Goal: Information Seeking & Learning: Find specific fact

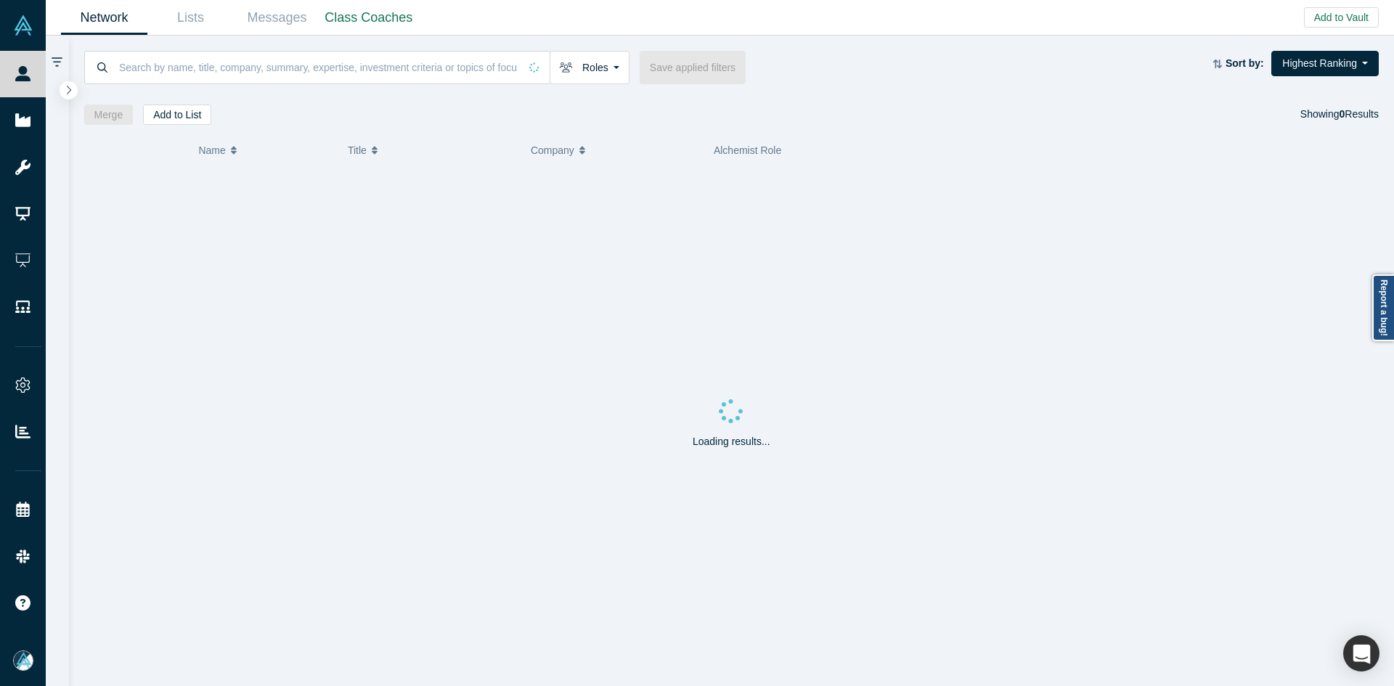
click at [145, 54] on input at bounding box center [319, 67] width 402 height 34
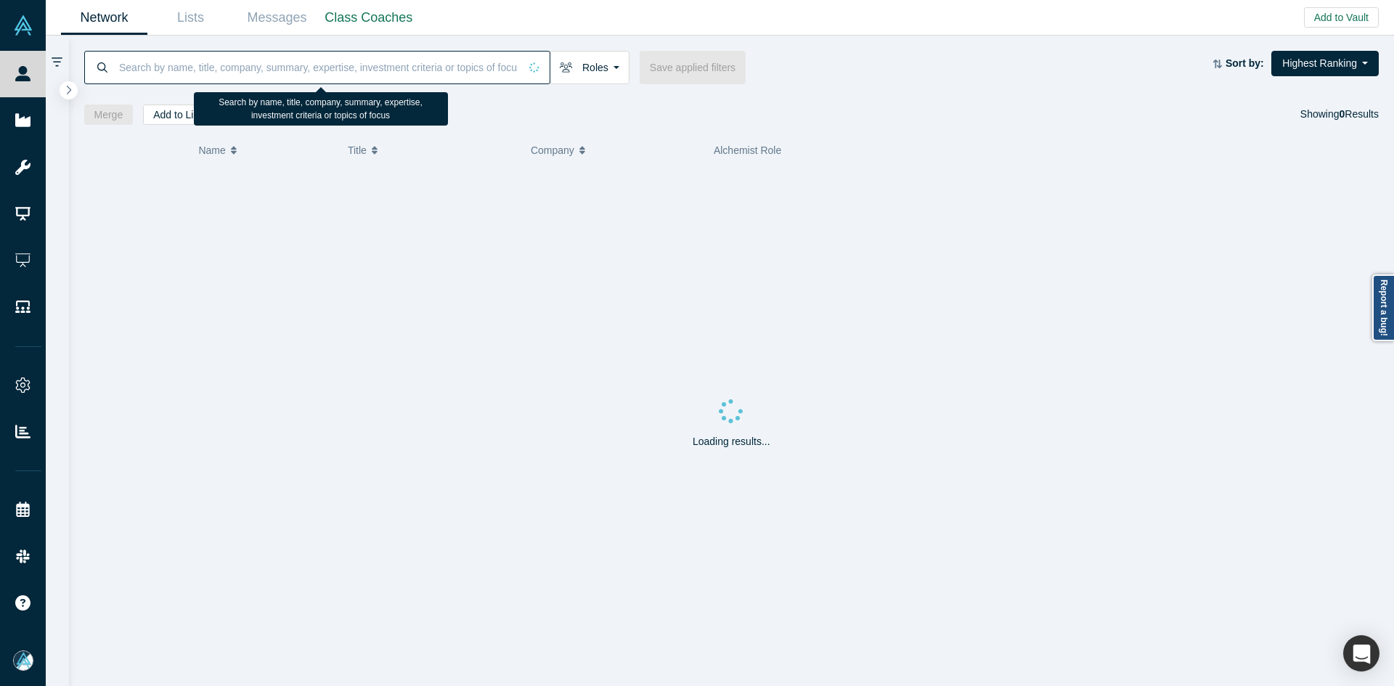
click at [145, 54] on input at bounding box center [319, 67] width 402 height 34
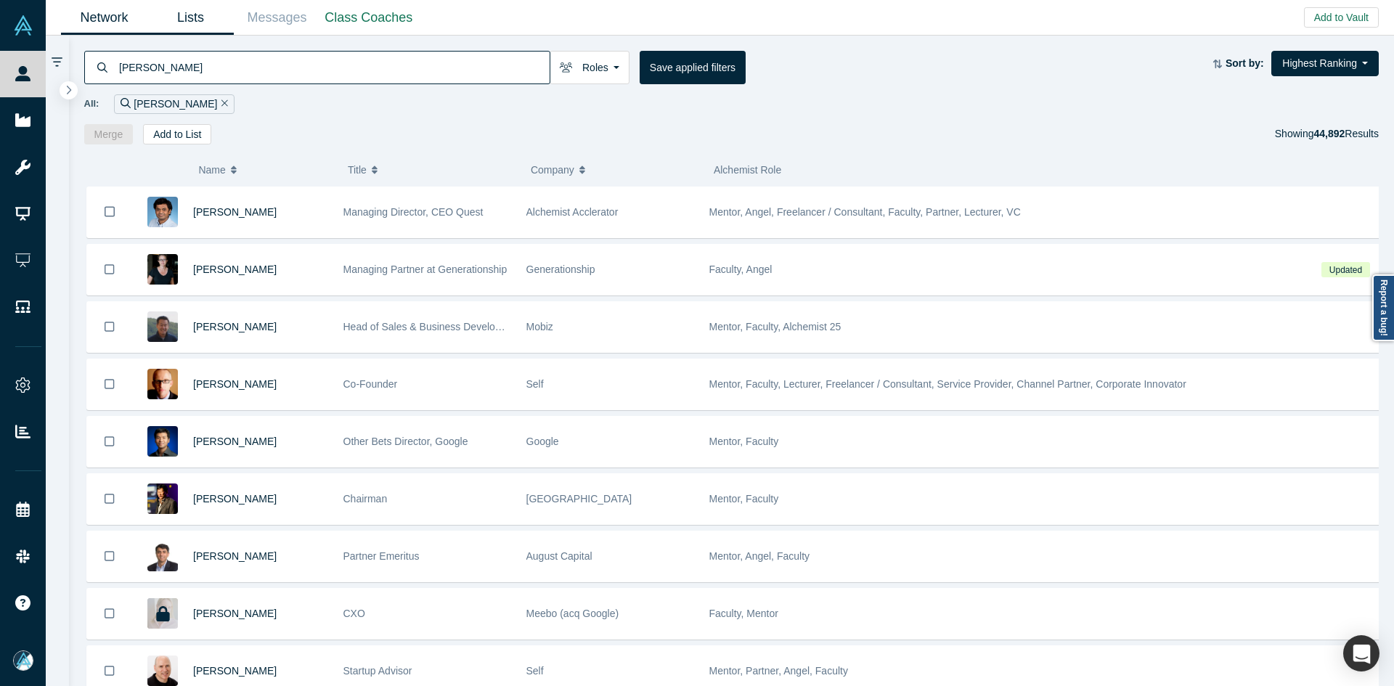
type input "[PERSON_NAME]"
